Goal: Transaction & Acquisition: Obtain resource

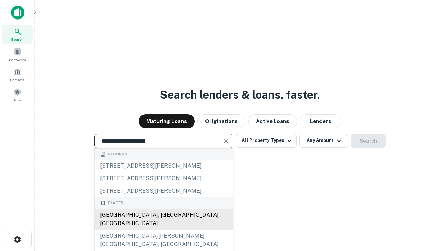
click at [164, 229] on div "[GEOGRAPHIC_DATA], [GEOGRAPHIC_DATA], [GEOGRAPHIC_DATA]" at bounding box center [164, 218] width 139 height 21
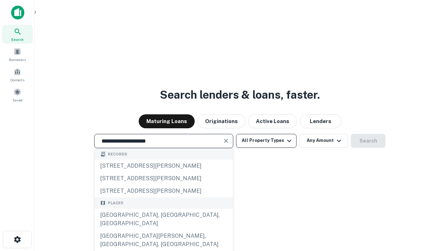
type input "**********"
click at [267, 140] on button "All Property Types" at bounding box center [266, 141] width 61 height 14
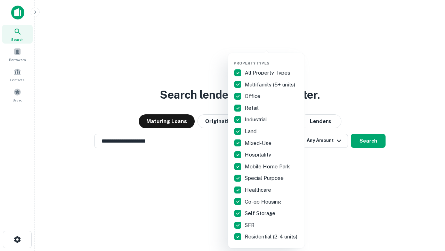
click at [272, 58] on button "button" at bounding box center [272, 58] width 77 height 0
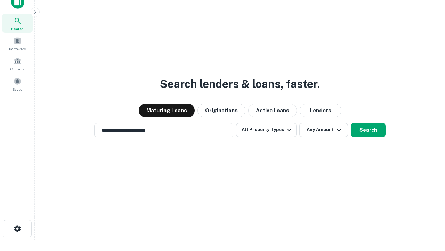
scroll to position [4, 84]
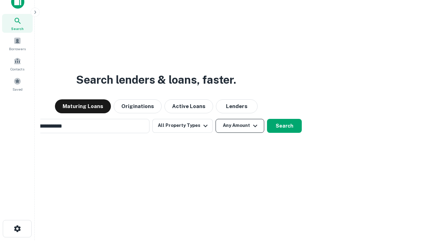
click at [216, 119] on button "Any Amount" at bounding box center [240, 126] width 49 height 14
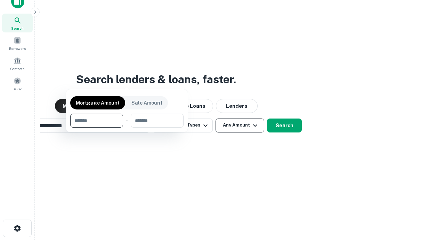
scroll to position [50, 197]
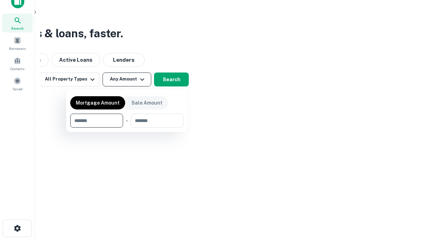
type input "*******"
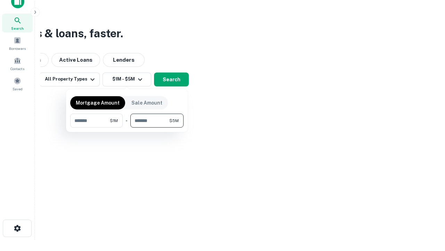
type input "*******"
click at [127, 127] on button "button" at bounding box center [126, 127] width 113 height 0
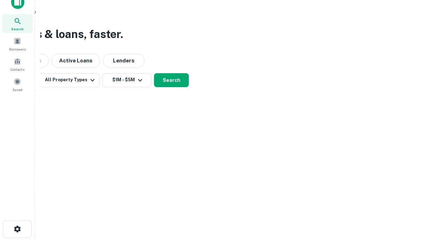
scroll to position [4, 128]
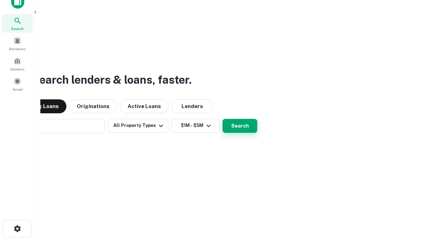
click at [223, 119] on button "Search" at bounding box center [240, 126] width 35 height 14
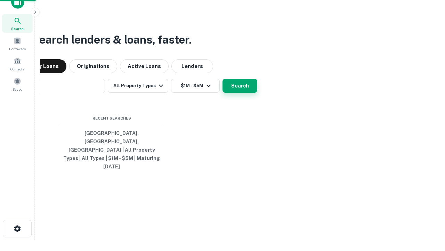
scroll to position [18, 197]
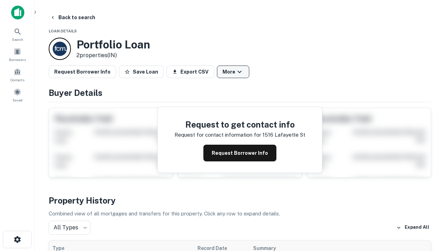
click at [233, 72] on button "More" at bounding box center [233, 71] width 32 height 13
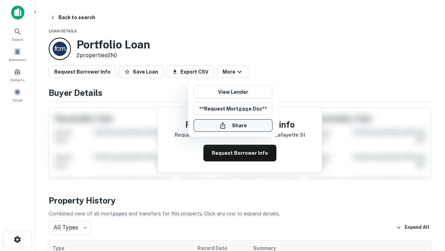
click at [233, 125] on button "Share" at bounding box center [233, 125] width 79 height 13
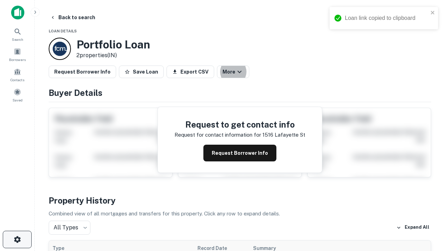
click at [17, 239] on icon "button" at bounding box center [17, 239] width 8 height 8
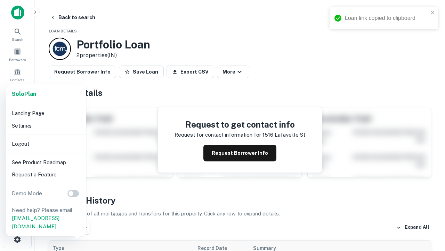
click at [46, 143] on li "Logout" at bounding box center [46, 143] width 74 height 13
